Goal: Task Accomplishment & Management: Manage account settings

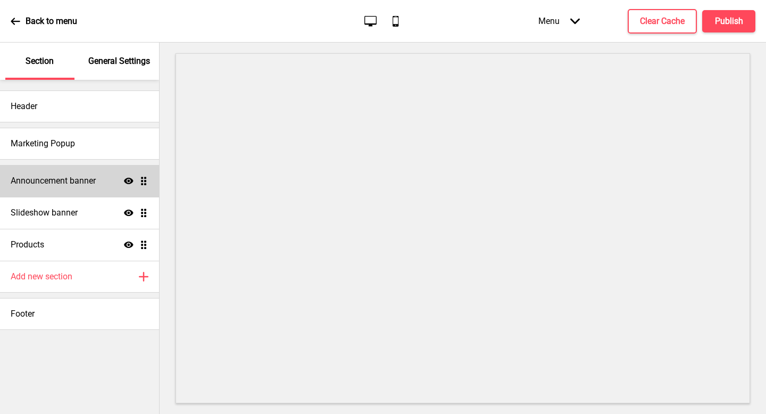
click at [86, 179] on h4 "Announcement banner" at bounding box center [53, 181] width 85 height 12
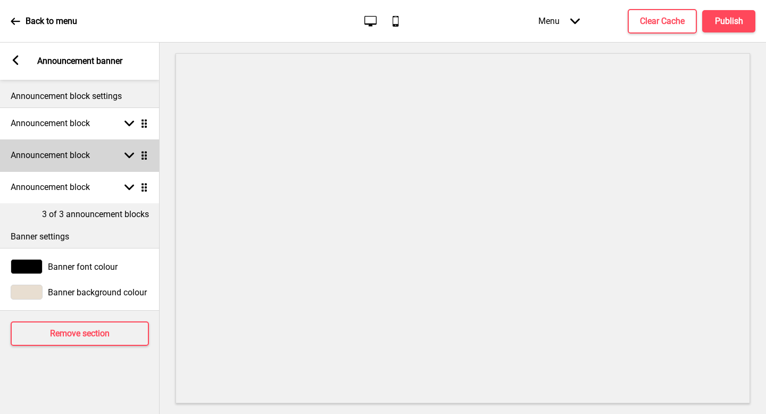
click at [114, 153] on div "Announcement block Arrow down Drag" at bounding box center [80, 155] width 160 height 32
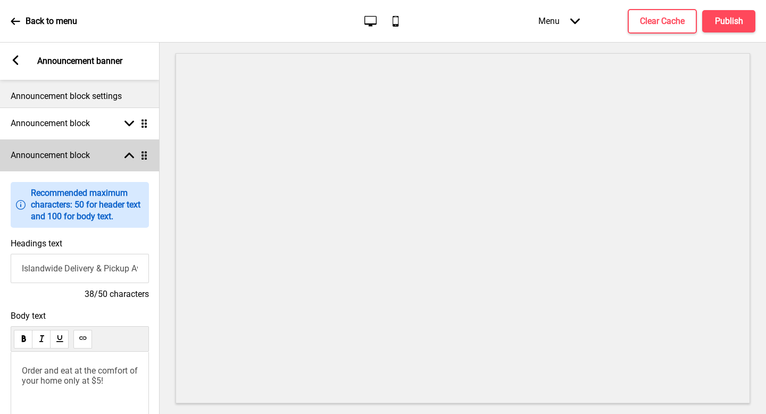
click at [81, 148] on div "Announcement block Arrow up Drag" at bounding box center [80, 155] width 160 height 32
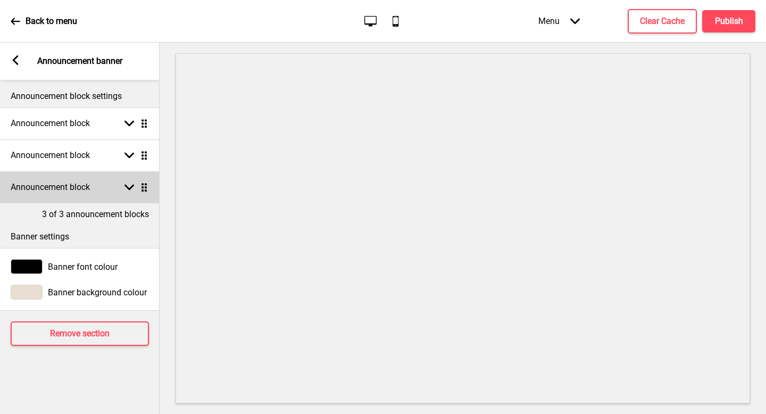
click at [86, 189] on h4 "Announcement block" at bounding box center [50, 187] width 79 height 12
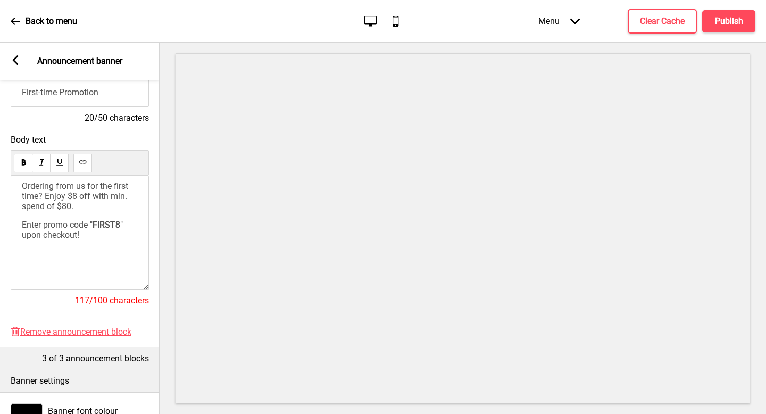
scroll to position [211, 0]
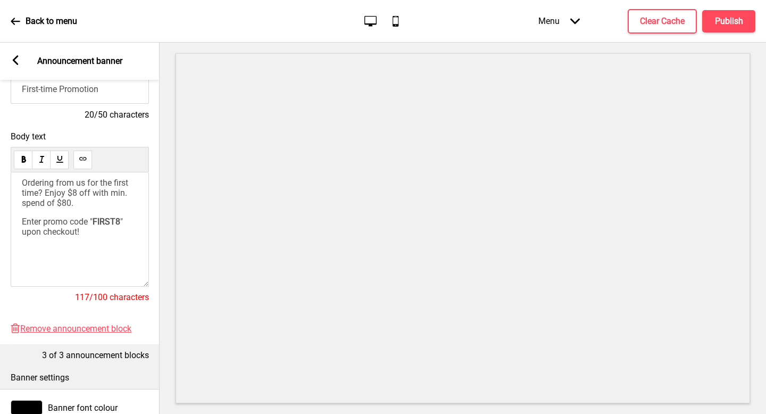
click at [88, 229] on div "Ordering from us for the first time? Enjoy $8 off with min. spend of $80. Enter…" at bounding box center [80, 207] width 116 height 59
click at [89, 227] on span "Enter promo code "" at bounding box center [57, 221] width 71 height 10
click at [98, 211] on div "Ordering from us for the first time? Enjoy $8 off with min. spend of $80. Enter…" at bounding box center [80, 207] width 116 height 59
click at [108, 196] on span "Ordering from us for the first time? Enjoy $8 off with min. spend of $80." at bounding box center [76, 193] width 108 height 30
click at [90, 204] on div "Ordering from us for the first time? Enjoy $8 off with min. spend of $80. Enter…" at bounding box center [80, 207] width 116 height 59
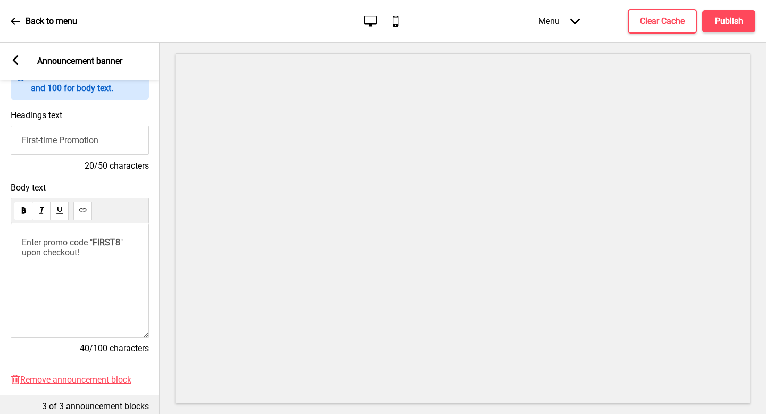
scroll to position [171, 0]
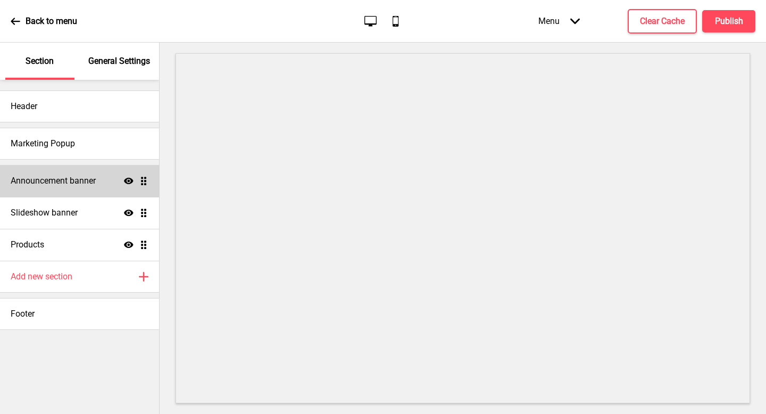
click at [108, 174] on div "Announcement banner Show Drag" at bounding box center [79, 181] width 159 height 32
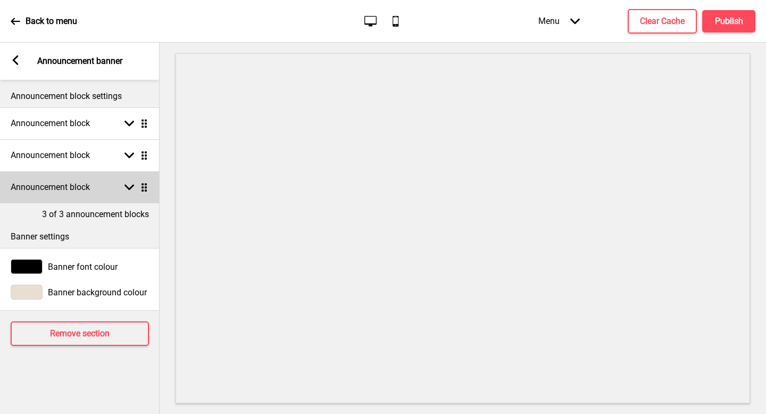
click at [86, 195] on div "Announcement block Arrow down Drag" at bounding box center [80, 187] width 160 height 32
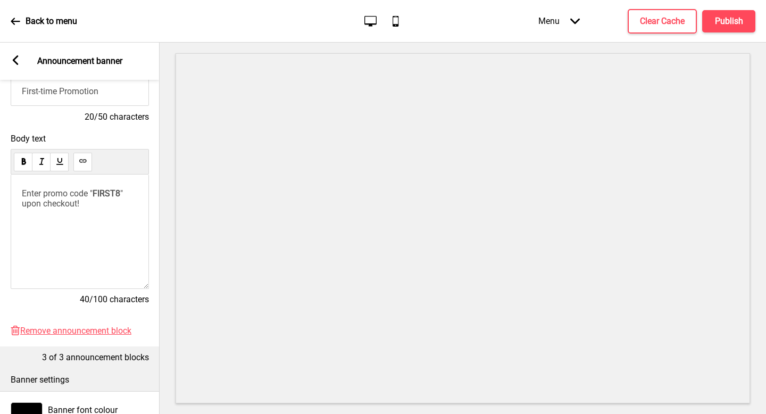
scroll to position [133, 0]
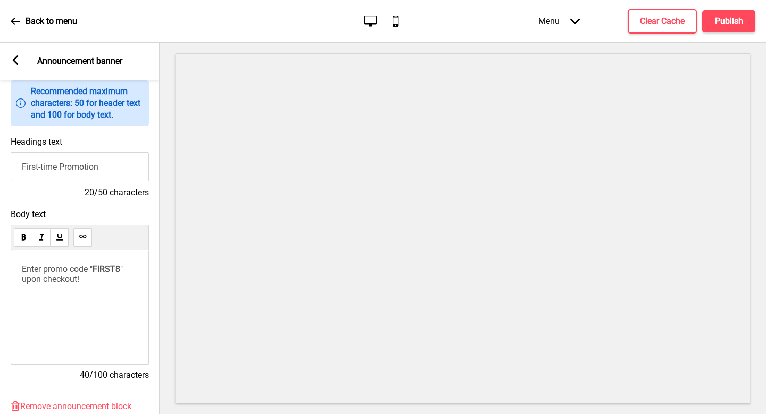
click at [93, 272] on span "Enter promo code "" at bounding box center [57, 269] width 71 height 10
click at [28, 270] on span "Enter promo code "" at bounding box center [57, 269] width 71 height 10
click at [24, 269] on span "Enter promo code "" at bounding box center [57, 269] width 71 height 10
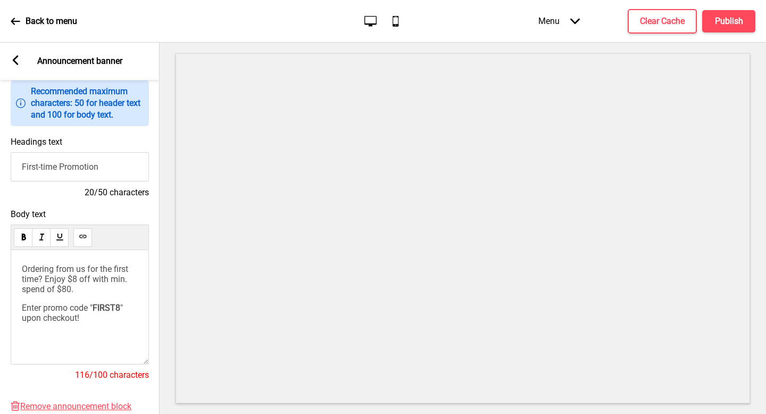
drag, startPoint x: 85, startPoint y: 297, endPoint x: 6, endPoint y: 256, distance: 88.0
click at [6, 256] on div "Body text Ordering from us for the first time? Enjoy $8 off with min. spend of …" at bounding box center [80, 300] width 160 height 192
copy span "Ordering from us for the first time? Enjoy $8 off with min. spend of $80."
click at [130, 283] on span "Ordering from us for the first time? Enjoy $8 off with min. spend of $80." at bounding box center [76, 279] width 108 height 30
click at [36, 273] on span "Ordering from us for the first time? Enjoy $8 off with min. spend of $80." at bounding box center [76, 279] width 108 height 30
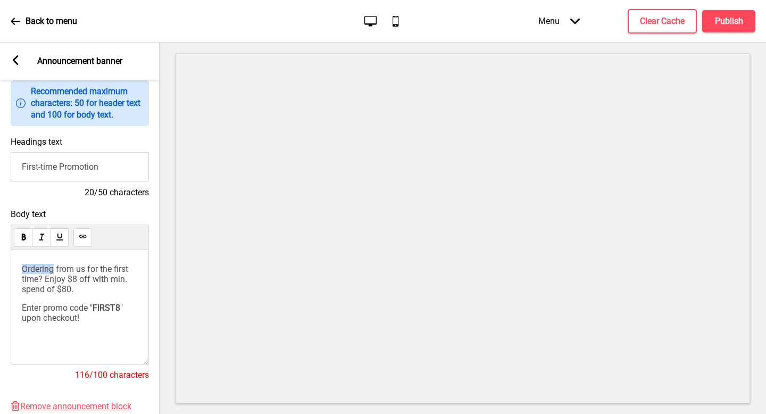
click at [36, 273] on span "Ordering from us for the first time? Enjoy $8 off with min. spend of $80." at bounding box center [76, 279] width 108 height 30
click at [68, 271] on span "Ordering from us for the first time? Enjoy $8 off with min. spend of $80." at bounding box center [76, 279] width 108 height 30
click at [42, 264] on span "Ordering from us for the first time? Enjoy $8 off with min. spend of $80." at bounding box center [76, 279] width 108 height 30
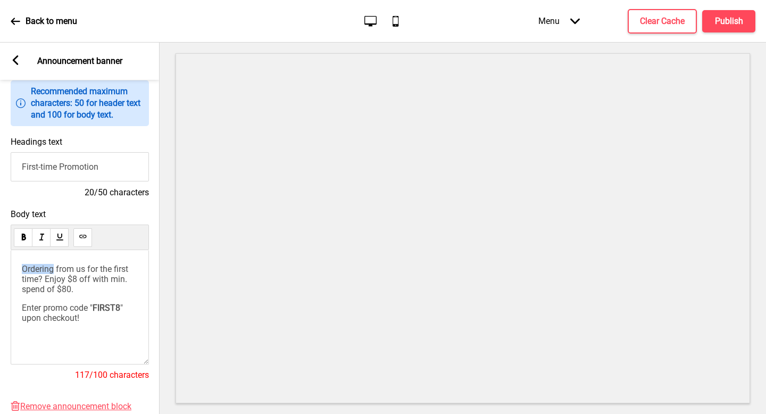
click at [42, 264] on span "Ordering from us for the first time? Enjoy $8 off with min. spend of $80." at bounding box center [76, 279] width 108 height 30
click at [51, 269] on span "Delivering from us for the first time? Enjoy $8 off with min. spend of $80." at bounding box center [79, 279] width 114 height 30
click at [70, 286] on span "Ordering from us for the first time? Enjoy $8 off with min. spend of $80." at bounding box center [76, 279] width 108 height 30
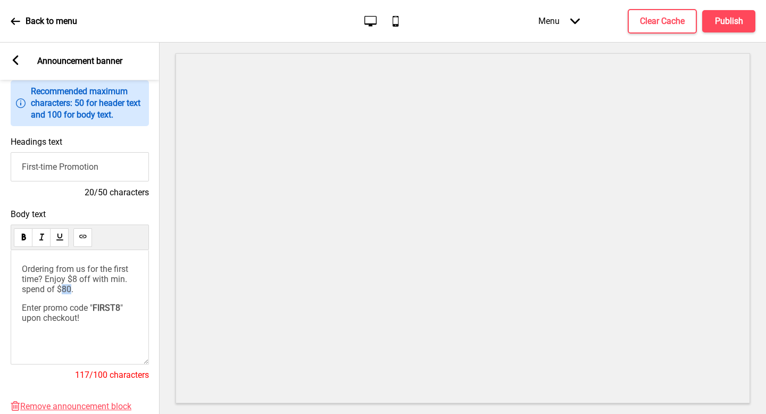
click at [70, 286] on span "Ordering from us for the first time? Enjoy $8 off with min. spend of $80." at bounding box center [76, 279] width 108 height 30
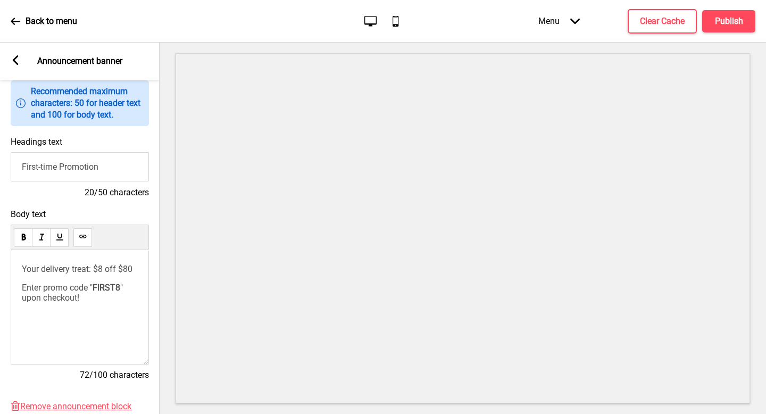
click at [735, 9] on div "Menu Arrow down Product Page Store Information Checkout Thank you Terms & Condi…" at bounding box center [626, 20] width 260 height 31
click at [727, 37] on div "Back to menu Desktop Mobile Menu Arrow down Product Page Store Information Chec…" at bounding box center [383, 21] width 766 height 43
click at [727, 29] on button "Publish" at bounding box center [728, 21] width 53 height 22
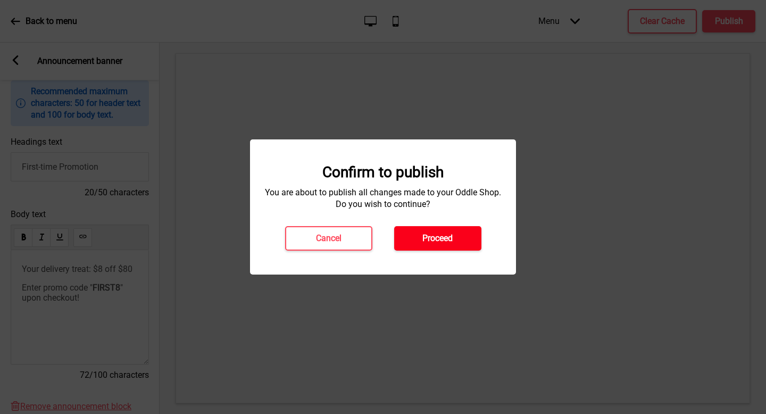
click at [458, 233] on button "Proceed" at bounding box center [437, 238] width 87 height 24
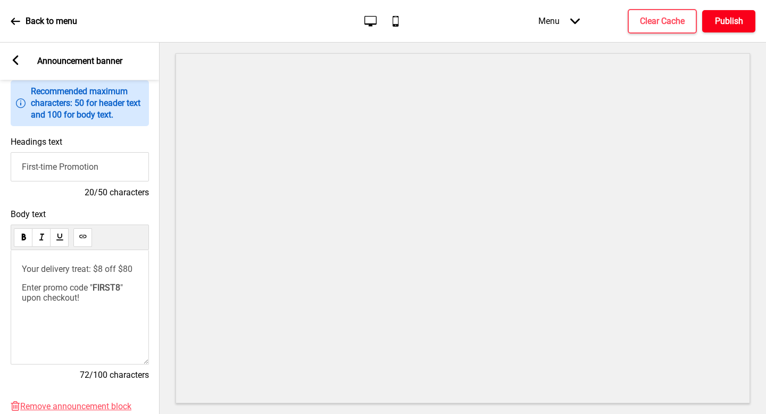
click at [720, 10] on div "Menu Arrow down Product Page Store Information Checkout Thank you Terms & Condi…" at bounding box center [626, 20] width 260 height 31
